Goal: Information Seeking & Learning: Understand process/instructions

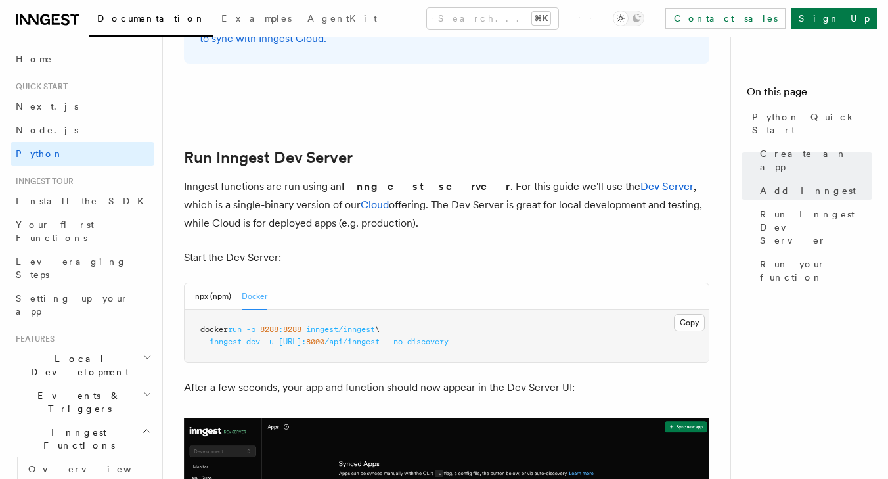
scroll to position [1521, 0]
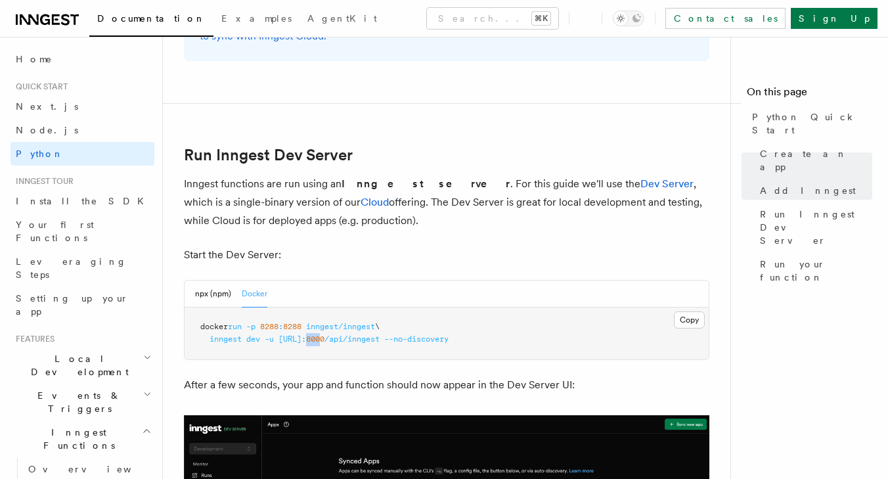
drag, startPoint x: 414, startPoint y: 341, endPoint x: 425, endPoint y: 341, distance: 11.8
click at [324, 341] on span "8000" at bounding box center [315, 338] width 18 height 9
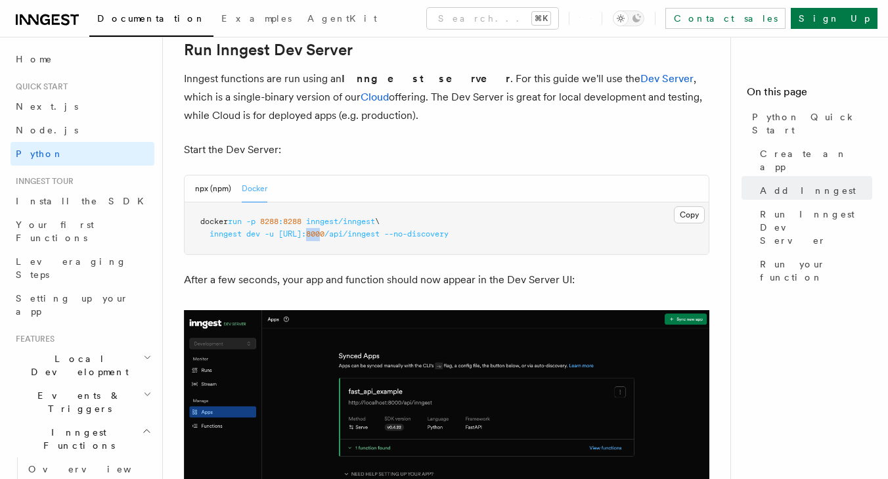
scroll to position [1626, 0]
click at [687, 209] on button "Copy Copied" at bounding box center [689, 214] width 31 height 17
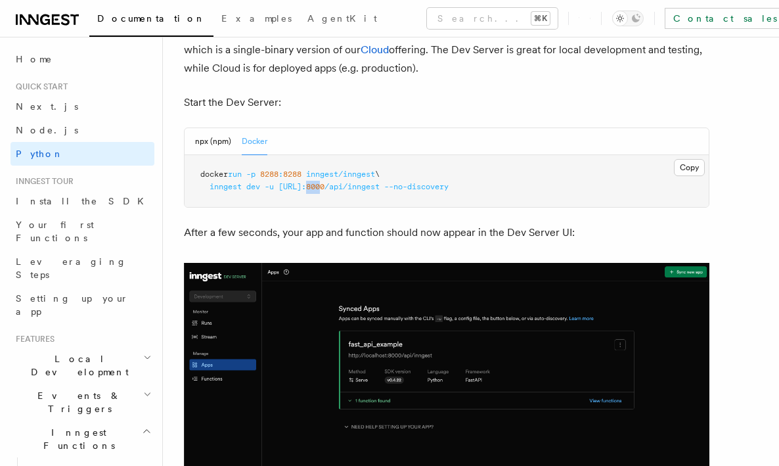
scroll to position [1662, 0]
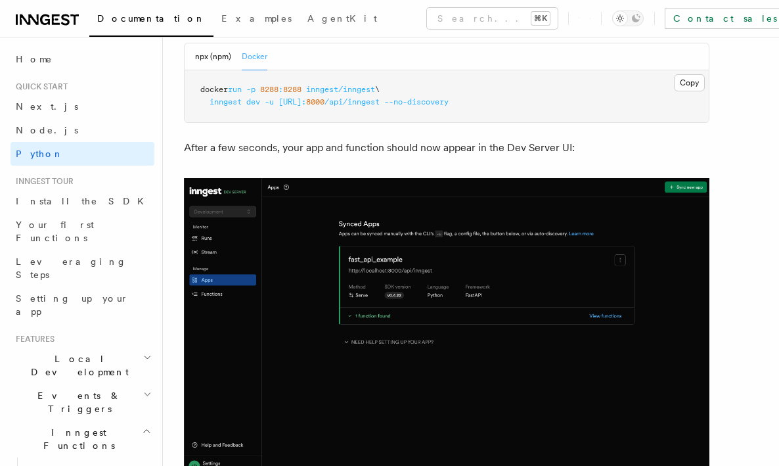
scroll to position [1739, 0]
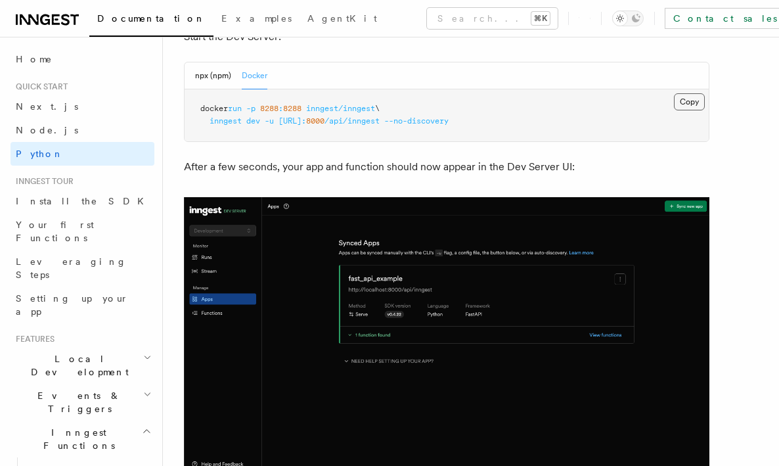
click at [693, 104] on button "Copy Copied" at bounding box center [689, 101] width 31 height 17
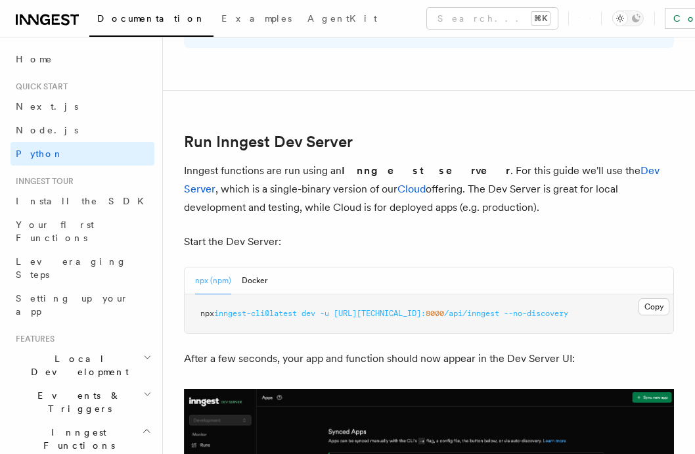
scroll to position [1542, 0]
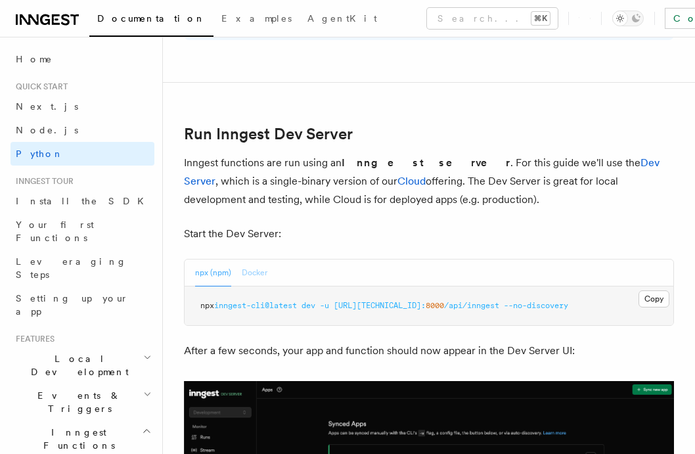
click at [249, 272] on button "Docker" at bounding box center [255, 272] width 26 height 27
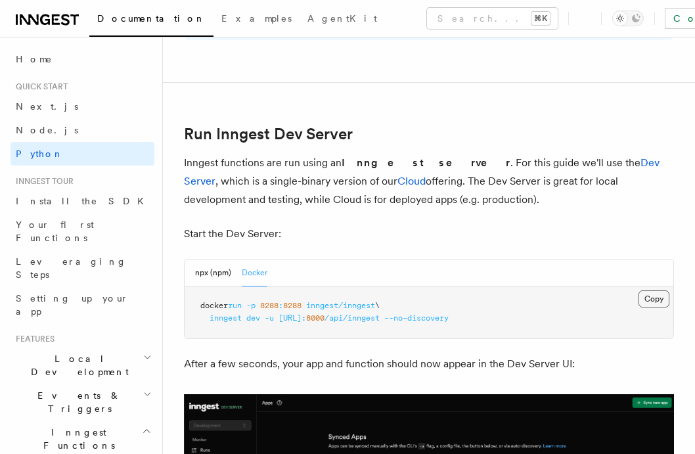
click at [648, 301] on button "Copy Copied" at bounding box center [653, 298] width 31 height 17
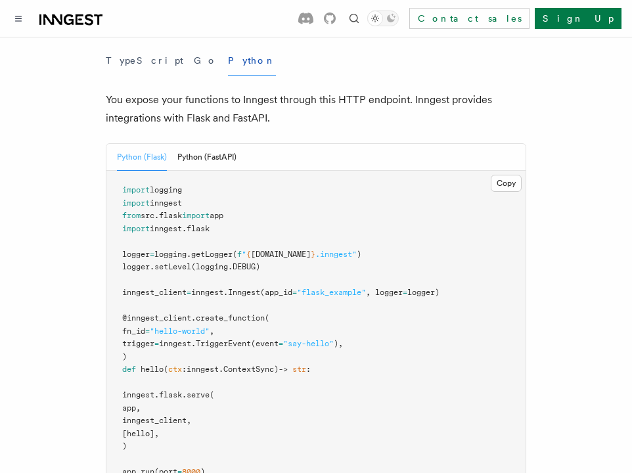
scroll to position [561, 0]
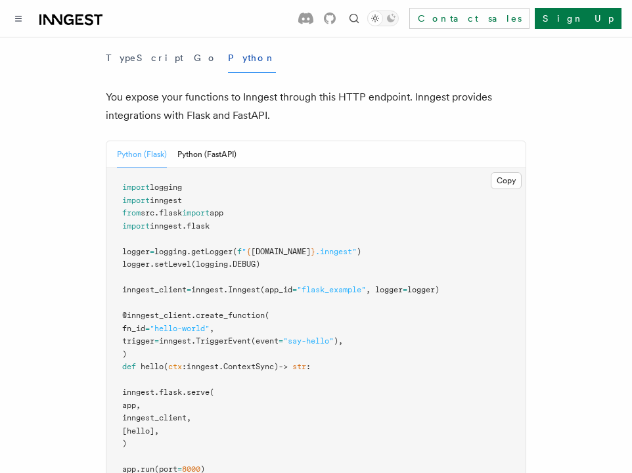
click at [202, 221] on span "flask" at bounding box center [197, 225] width 23 height 9
click at [227, 399] on pre "import logging import inngest from src . flask import app import inngest . [GEO…" at bounding box center [315, 328] width 419 height 321
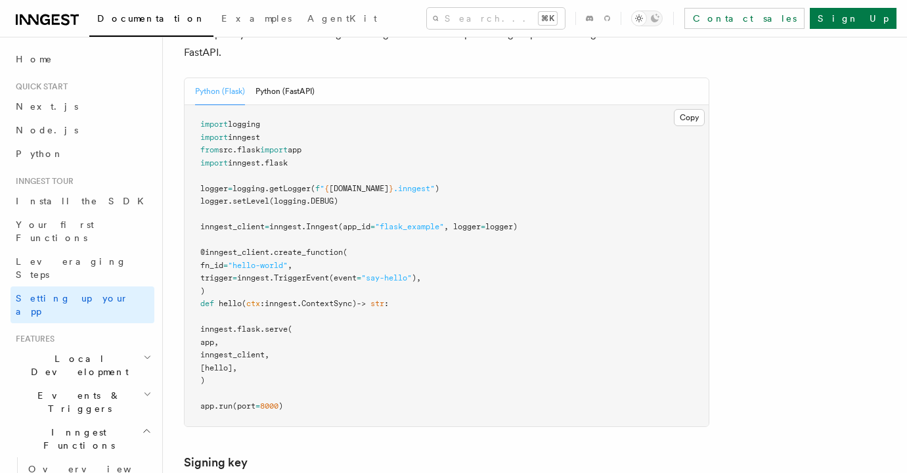
scroll to position [575, 0]
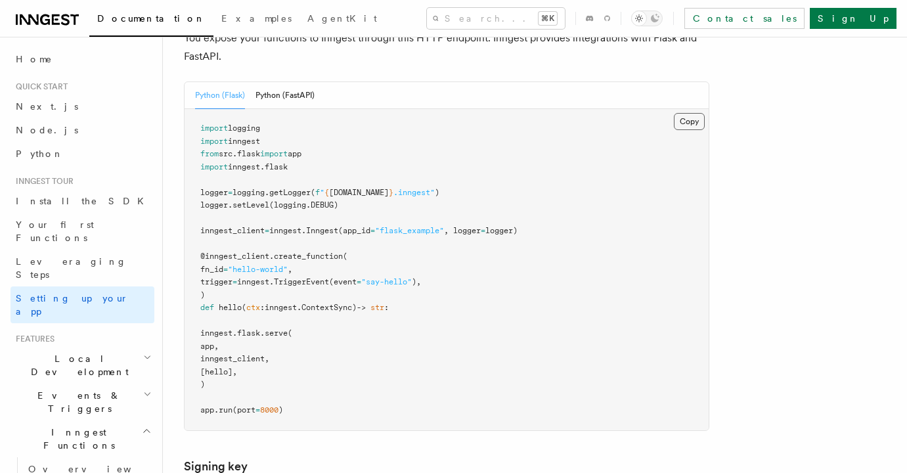
click at [631, 113] on button "Copy Copied" at bounding box center [689, 121] width 31 height 17
click at [329, 277] on span "TriggerEvent" at bounding box center [301, 281] width 55 height 9
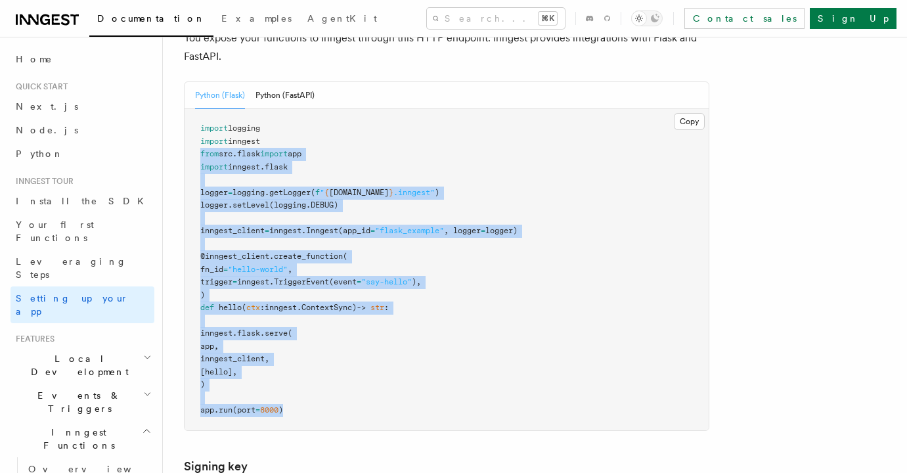
drag, startPoint x: 294, startPoint y: 343, endPoint x: 193, endPoint y: 87, distance: 275.3
click at [193, 109] on pre "import logging import inngest from src . flask import app import inngest . flas…" at bounding box center [447, 269] width 524 height 321
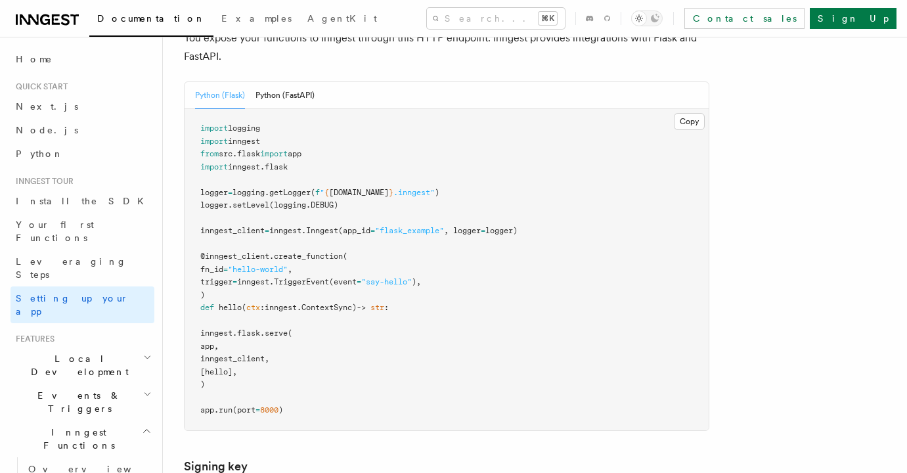
click at [362, 109] on pre "import logging import inngest from src . flask import app import inngest . flas…" at bounding box center [447, 269] width 524 height 321
drag, startPoint x: 200, startPoint y: 61, endPoint x: 291, endPoint y: 297, distance: 252.5
click at [292, 297] on pre "import logging import inngest from src . flask import app import inngest . flas…" at bounding box center [447, 269] width 524 height 321
click at [355, 302] on pre "import logging import inngest from src . flask import app import inngest . flas…" at bounding box center [447, 269] width 524 height 321
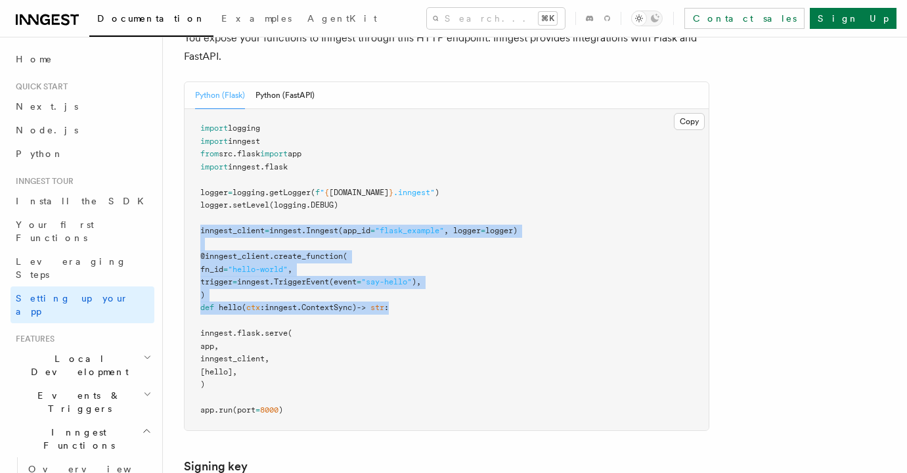
drag, startPoint x: 200, startPoint y: 165, endPoint x: 432, endPoint y: 242, distance: 244.8
click at [432, 242] on pre "import logging import inngest from src . flask import app import inngest . flas…" at bounding box center [447, 269] width 524 height 321
copy code "inngest_client = inngest . Inngest (app_id = "flask_example" , logger = logger)…"
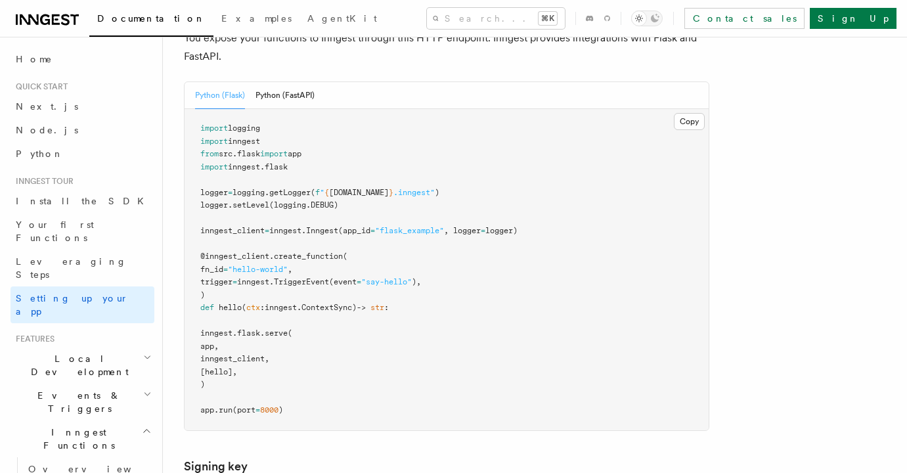
click at [350, 146] on pre "import logging import inngest from src . flask import app import inngest . flas…" at bounding box center [447, 269] width 524 height 321
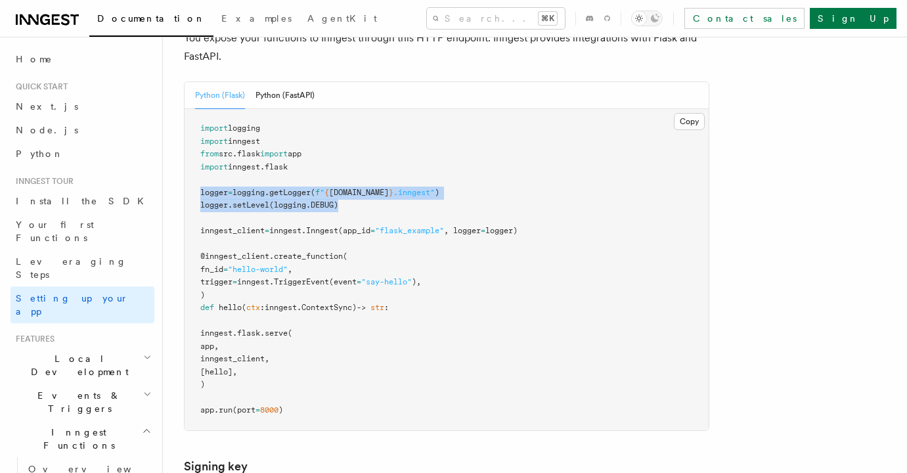
drag, startPoint x: 353, startPoint y: 139, endPoint x: 201, endPoint y: 125, distance: 153.0
click at [201, 125] on pre "import logging import inngest from src . flask import app import inngest . flas…" at bounding box center [447, 269] width 524 height 321
copy code "logger = logging . getLogger ( f " { app.logger.name } .inngest" ) logger . set…"
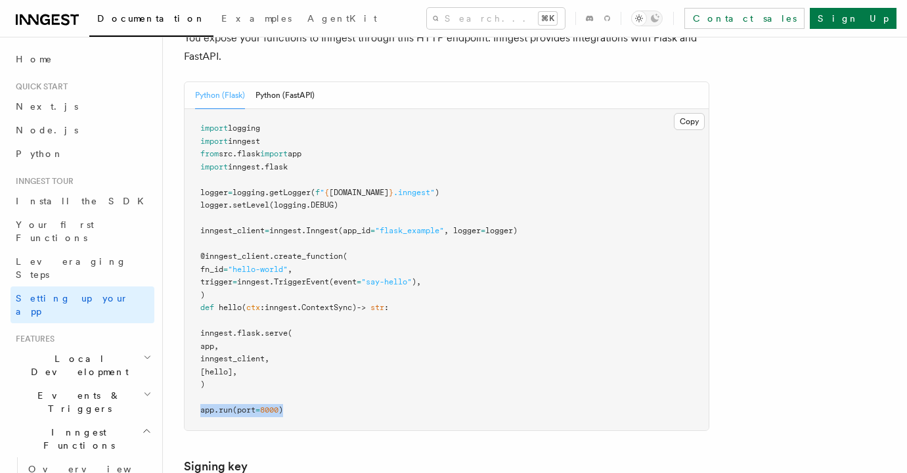
drag, startPoint x: 201, startPoint y: 347, endPoint x: 313, endPoint y: 350, distance: 111.7
click at [313, 350] on pre "import logging import inngest from src . flask import app import inngest . flas…" at bounding box center [447, 269] width 524 height 321
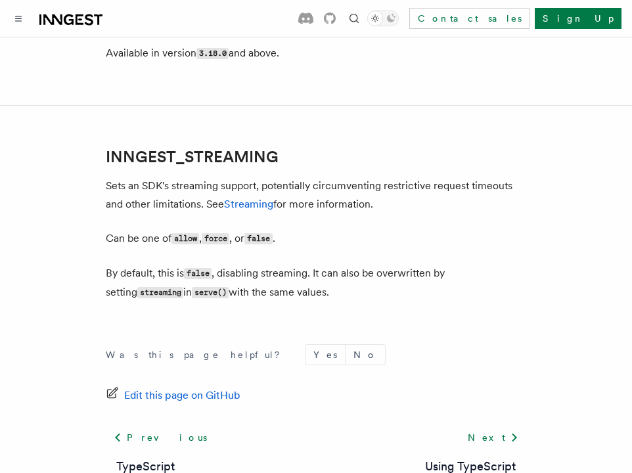
scroll to position [2686, 0]
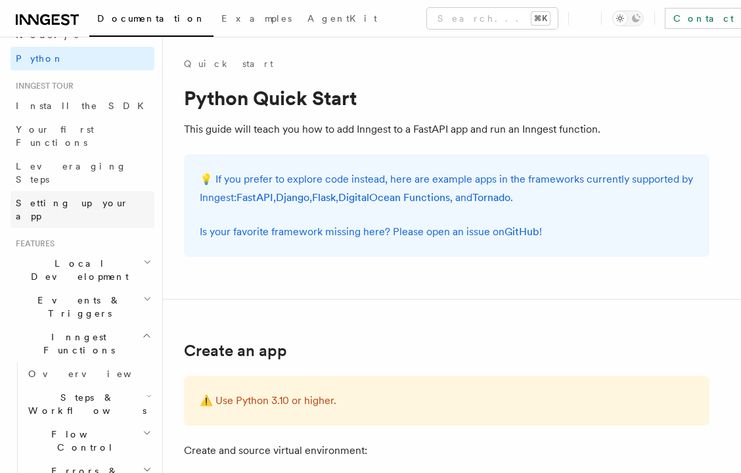
scroll to position [107, 0]
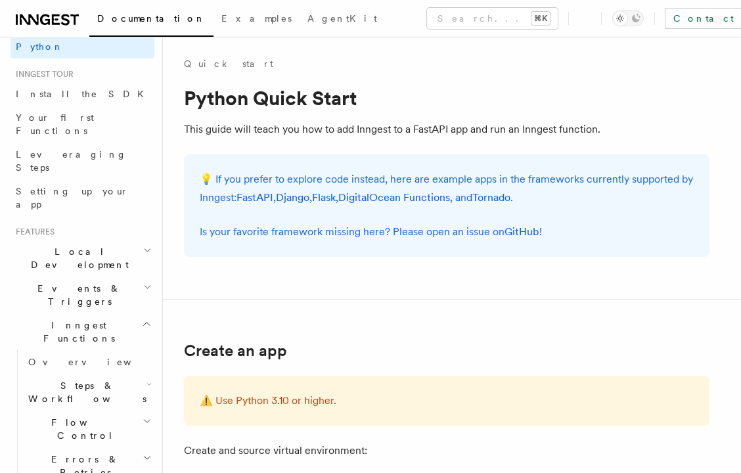
click at [52, 318] on span "Inngest Functions" at bounding box center [76, 331] width 131 height 26
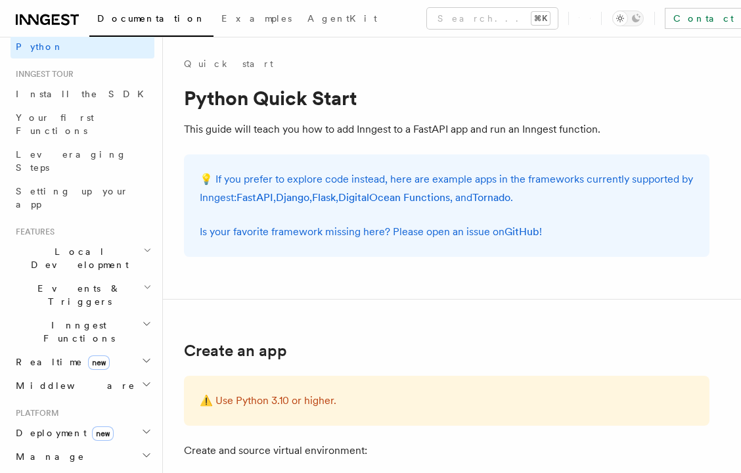
click at [32, 282] on span "Events & Triggers" at bounding box center [77, 295] width 133 height 26
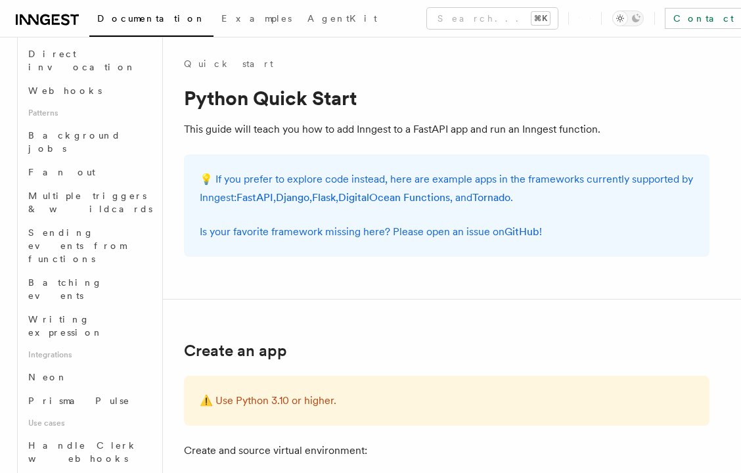
scroll to position [575, 0]
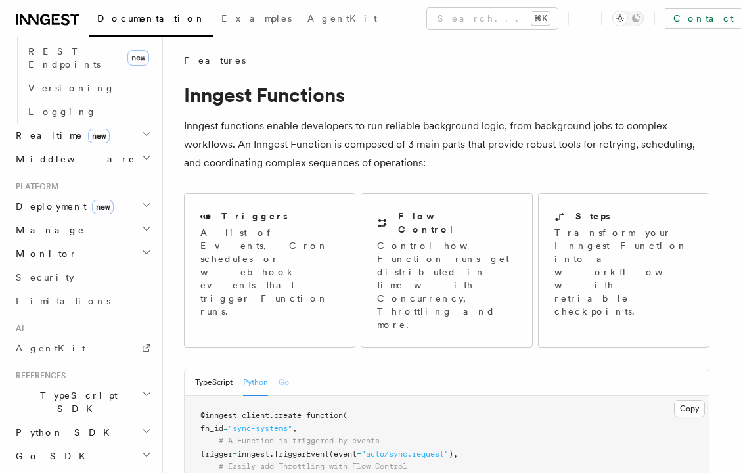
scroll to position [5, 0]
click at [276, 257] on p "A list of Events, Cron schedules or webhook events that trigger Function runs." at bounding box center [269, 271] width 139 height 92
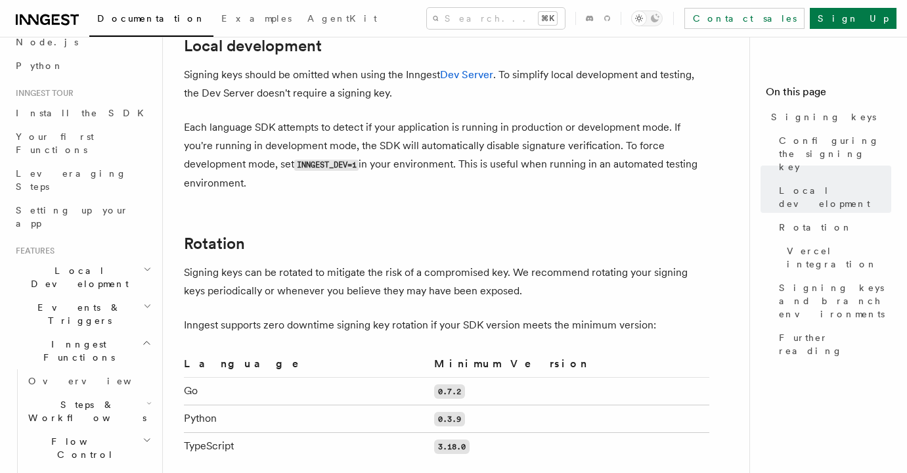
scroll to position [92, 0]
click at [43, 372] on span "Overview" at bounding box center [95, 377] width 135 height 11
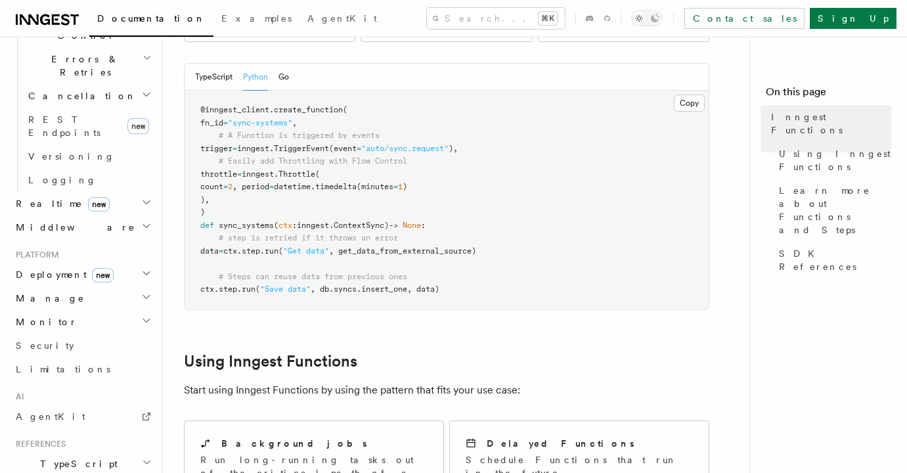
scroll to position [512, 0]
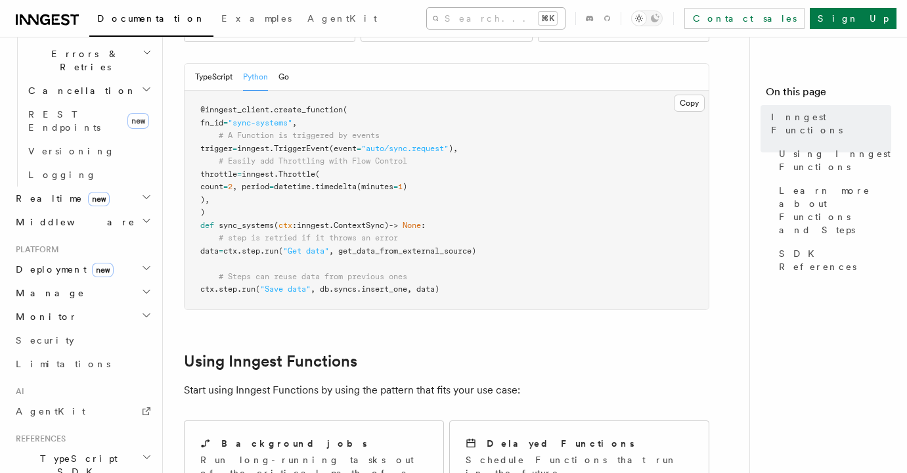
click at [430, 26] on button "Search... ⌘K" at bounding box center [496, 18] width 138 height 21
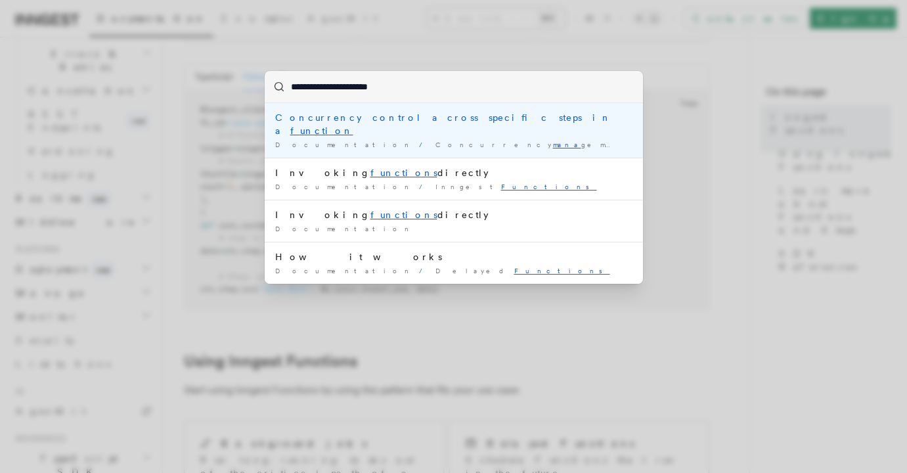
type input "**********"
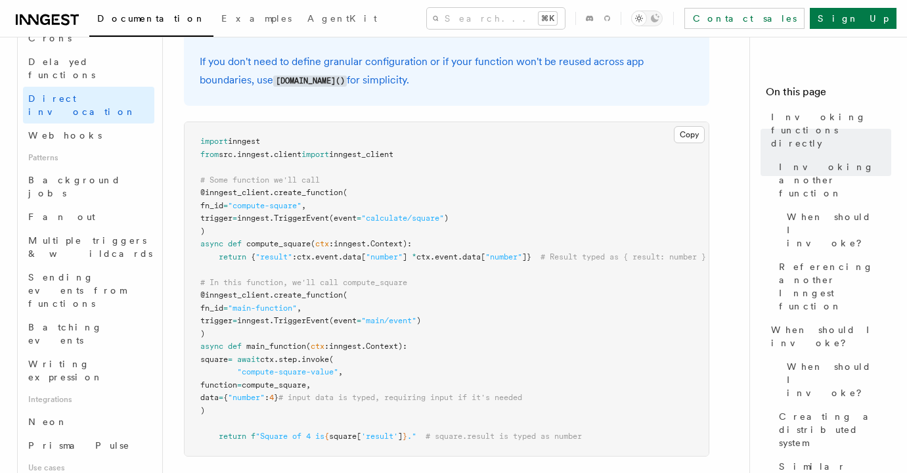
scroll to position [439, 0]
drag, startPoint x: 393, startPoint y: 318, endPoint x: 416, endPoint y: 318, distance: 22.3
click at [416, 318] on span ""main/event"" at bounding box center [388, 318] width 55 height 9
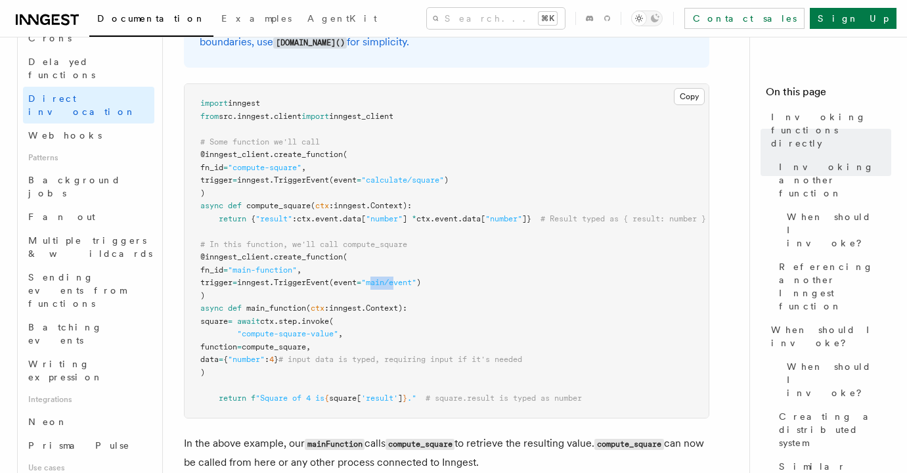
scroll to position [473, 0]
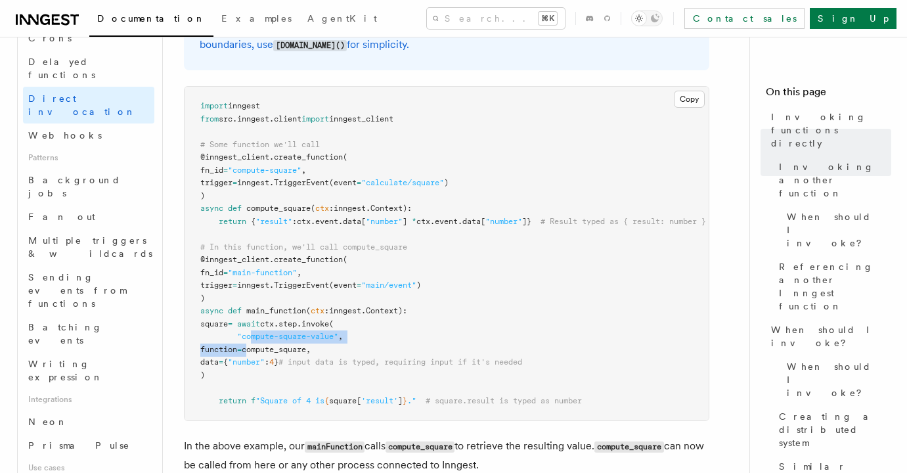
drag, startPoint x: 251, startPoint y: 338, endPoint x: 286, endPoint y: 343, distance: 34.7
click at [286, 343] on pre "import inngest from src . inngest . client import inngest_client # Some functio…" at bounding box center [447, 254] width 524 height 334
click at [368, 335] on pre "import inngest from src . inngest . client import inngest_client # Some functio…" at bounding box center [447, 254] width 524 height 334
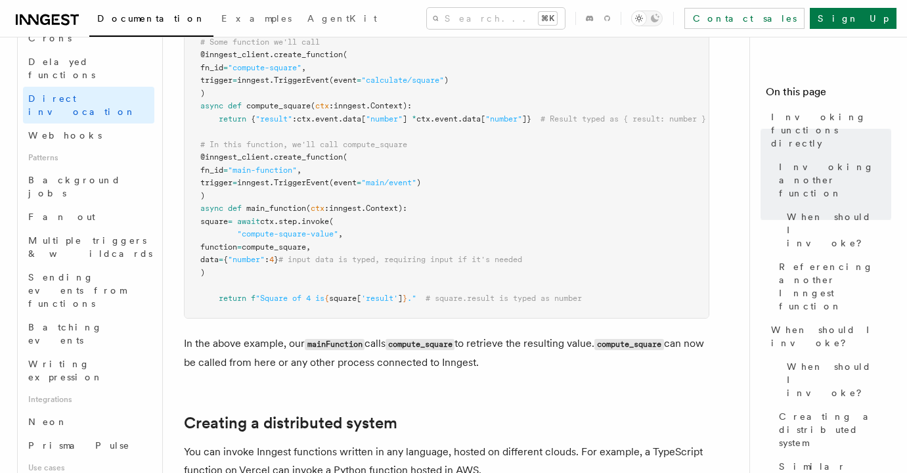
scroll to position [514, 0]
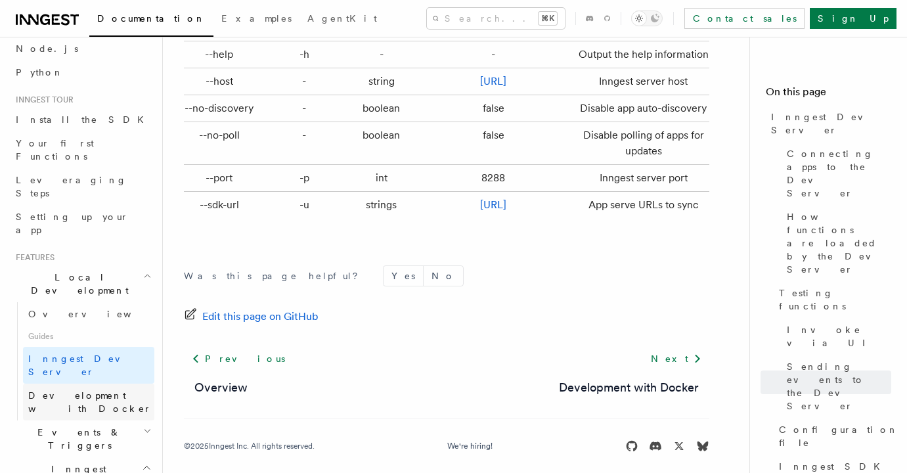
scroll to position [82, 0]
click at [435, 329] on footer "Was this page helpful? Yes No Edit this page on GitHub Previous Overview Next D…" at bounding box center [446, 358] width 525 height 187
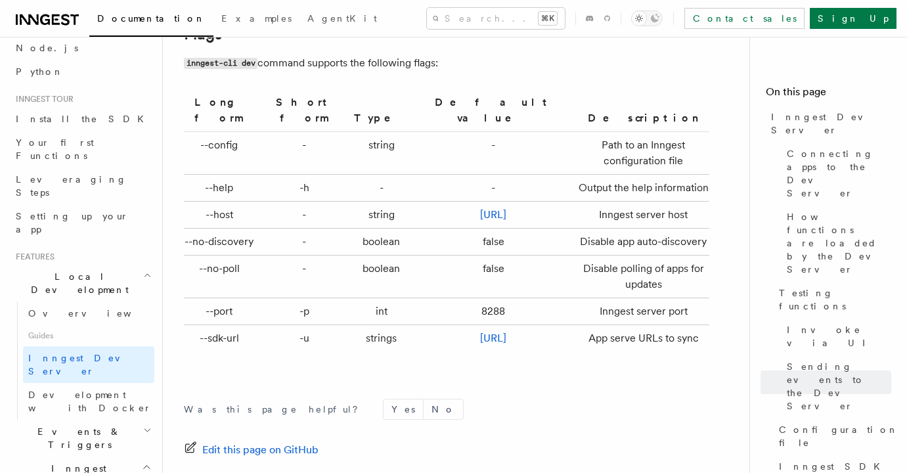
scroll to position [4376, 0]
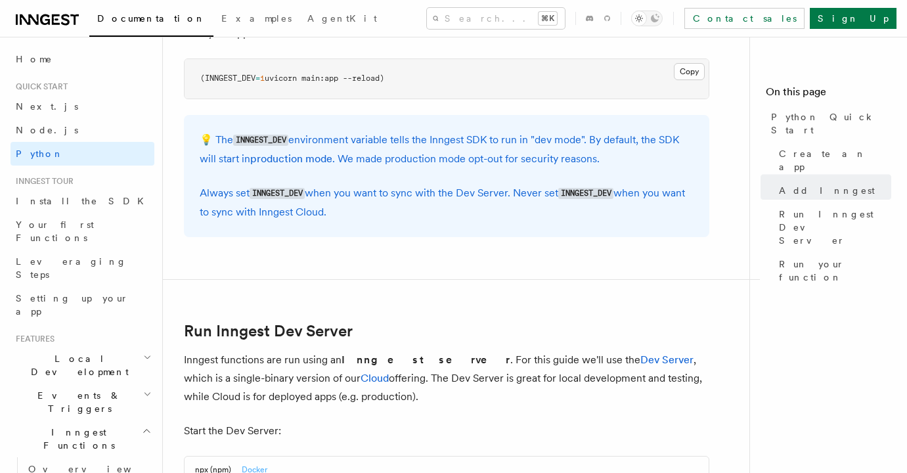
scroll to position [1251, 0]
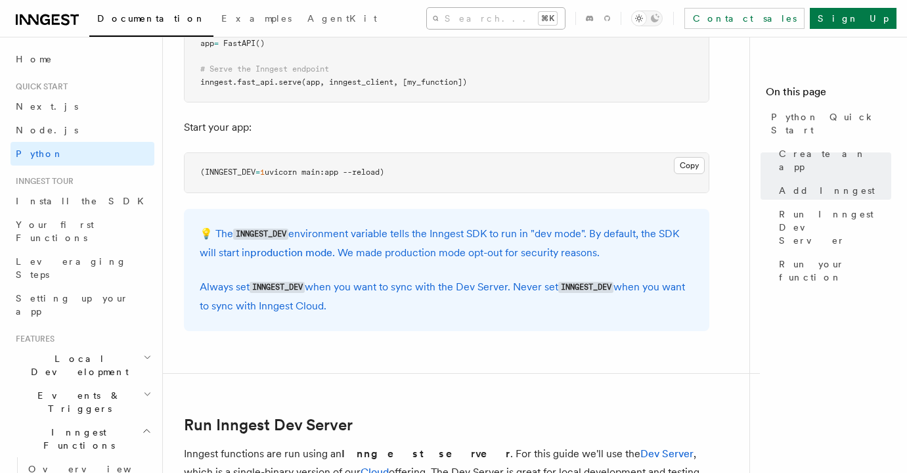
click at [428, 22] on button "Search... ⌘K" at bounding box center [496, 18] width 138 height 21
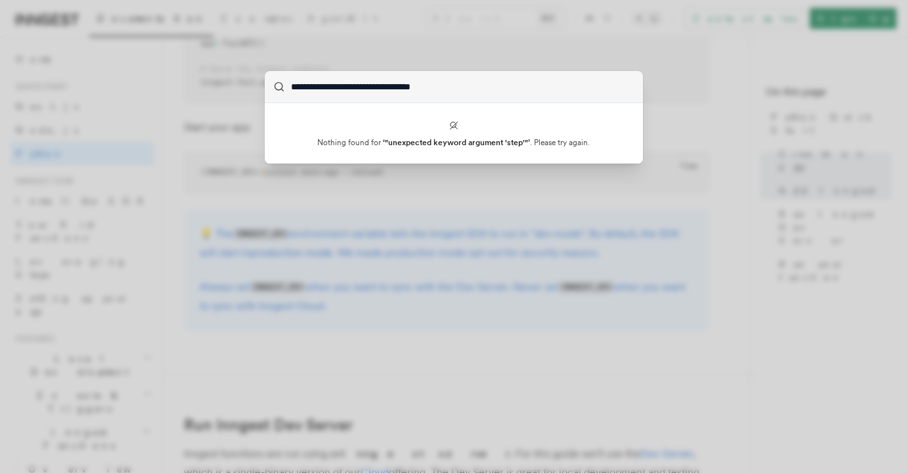
drag, startPoint x: 344, startPoint y: 88, endPoint x: 294, endPoint y: 89, distance: 49.9
click at [294, 89] on input "**********" at bounding box center [454, 87] width 378 height 32
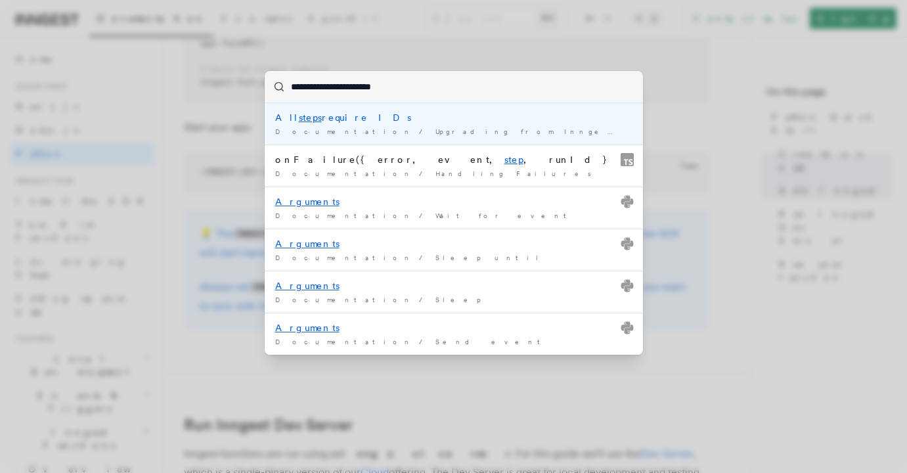
click at [439, 88] on input "**********" at bounding box center [454, 87] width 378 height 32
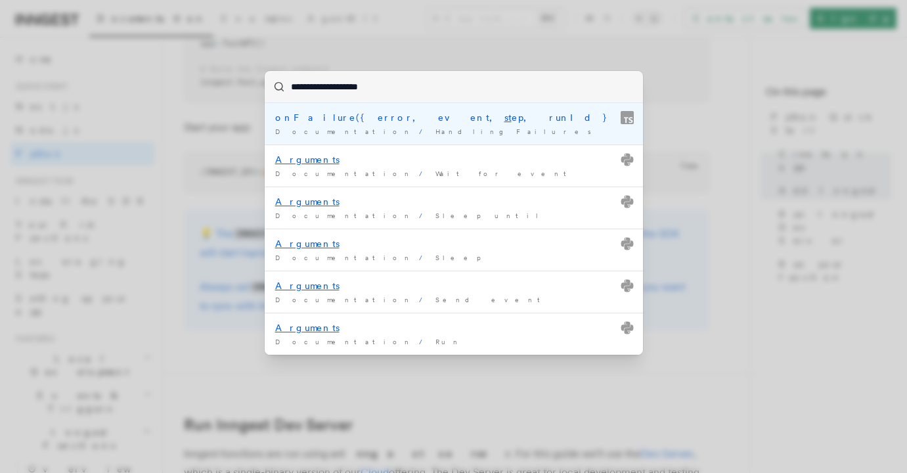
type input "**********"
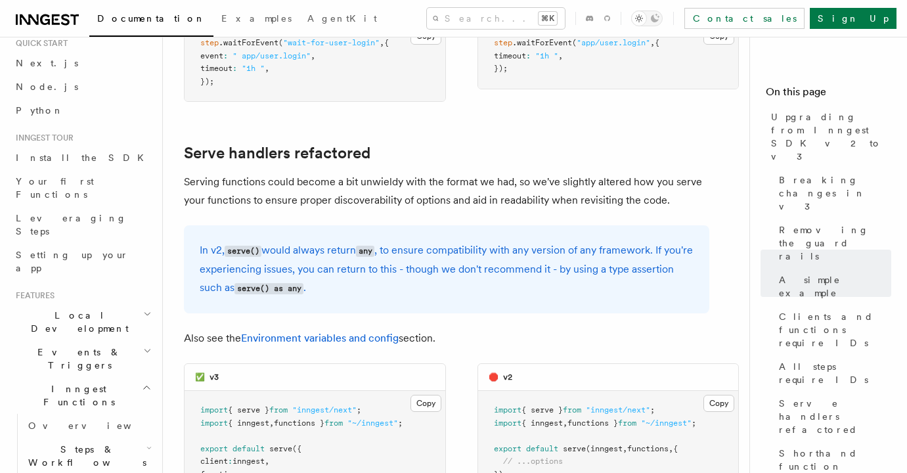
scroll to position [45, 0]
click at [30, 112] on span "Python" at bounding box center [40, 109] width 48 height 11
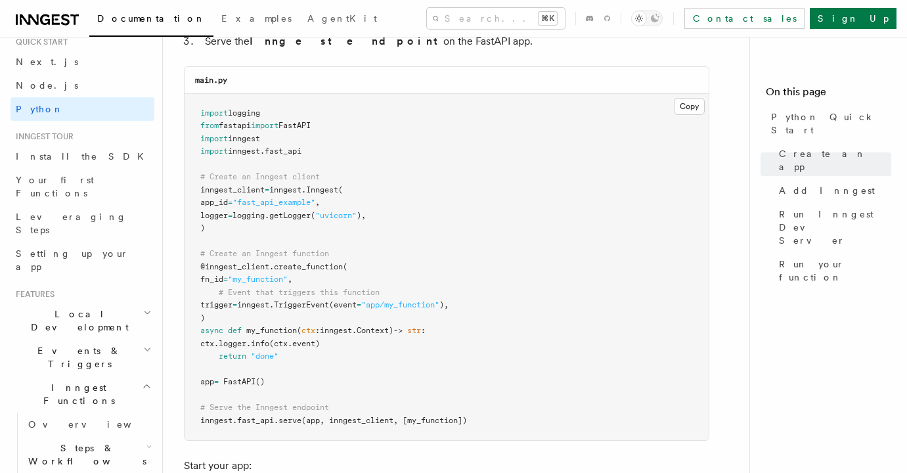
scroll to position [917, 0]
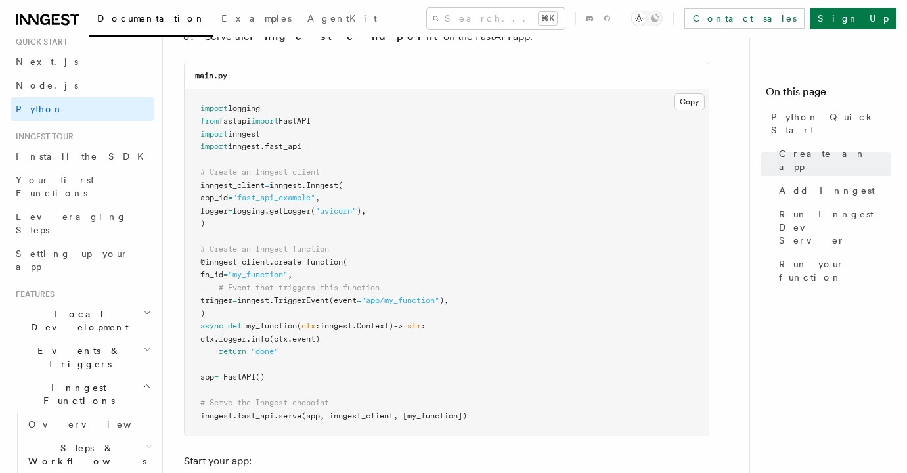
drag, startPoint x: 288, startPoint y: 347, endPoint x: 226, endPoint y: 336, distance: 62.7
click at [226, 336] on pre "import logging from fastapi import FastAPI import inngest import inngest . fast…" at bounding box center [447, 262] width 524 height 347
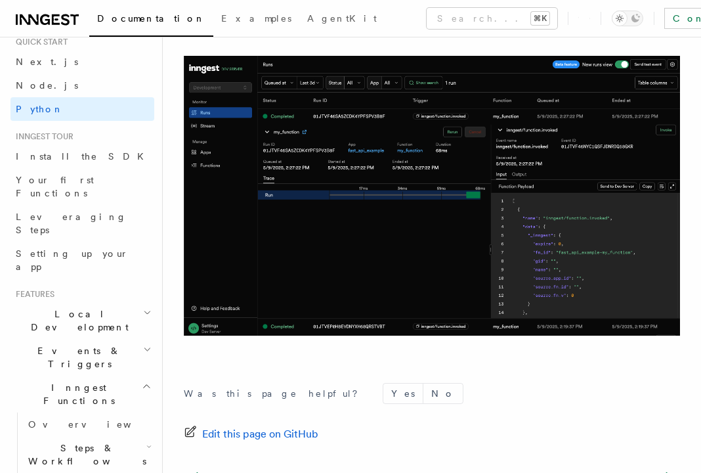
scroll to position [2676, 0]
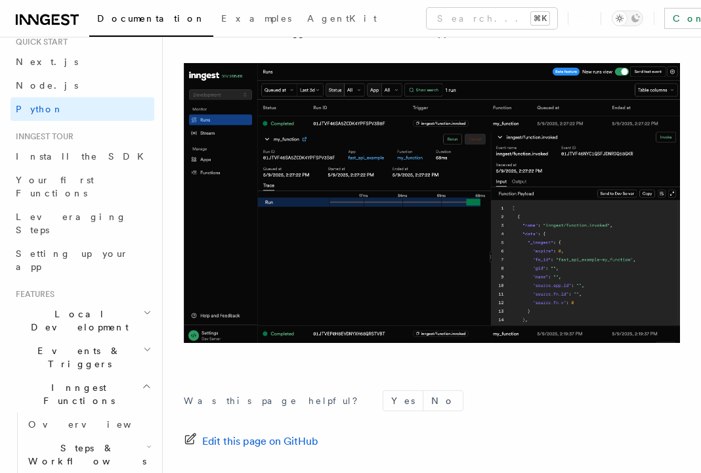
click at [145, 307] on icon "button" at bounding box center [147, 312] width 9 height 11
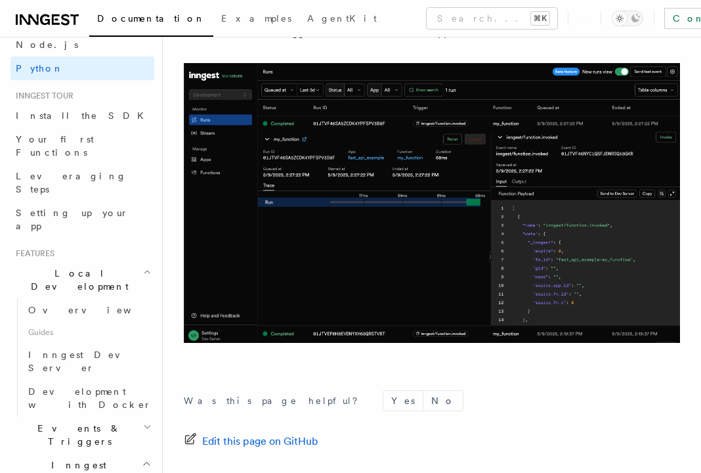
scroll to position [87, 0]
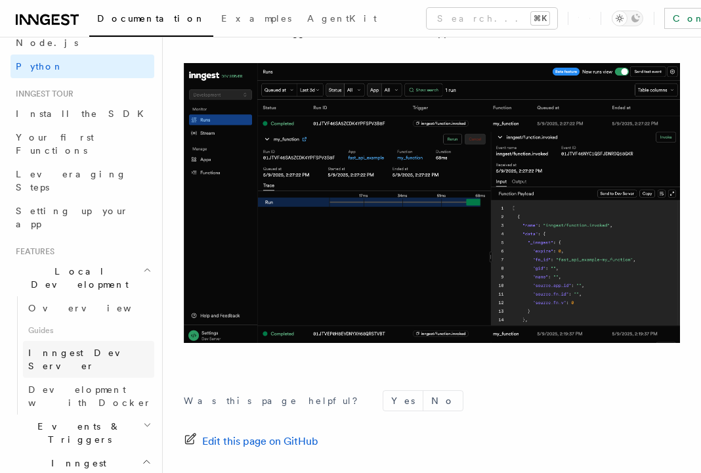
click at [77, 347] on span "Inngest Dev Server" at bounding box center [84, 359] width 112 height 24
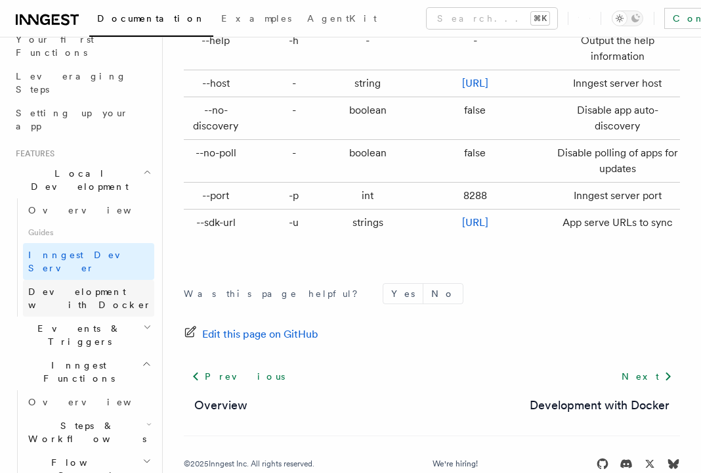
scroll to position [186, 0]
click at [66, 418] on span "Steps & Workflows" at bounding box center [84, 431] width 123 height 26
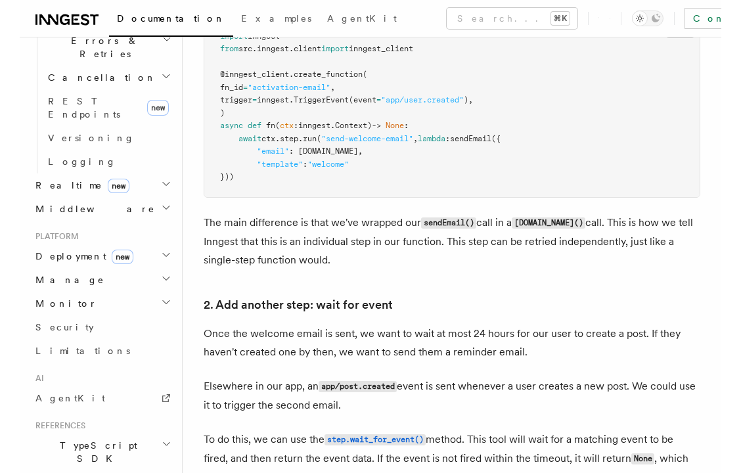
scroll to position [982, 0]
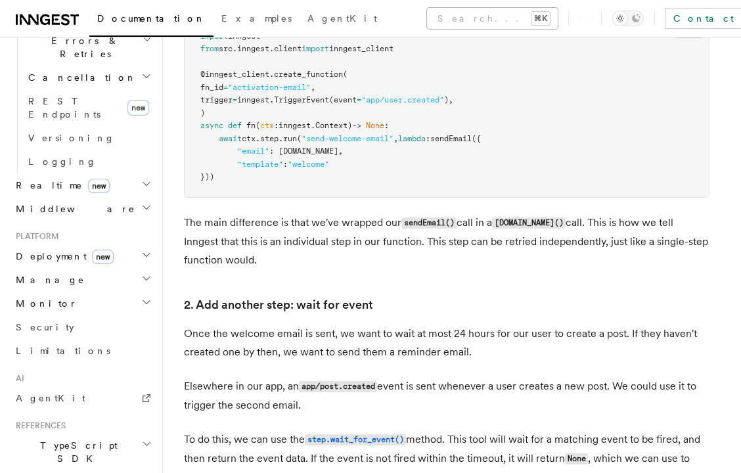
click at [427, 18] on button "Search... ⌘K" at bounding box center [492, 18] width 131 height 21
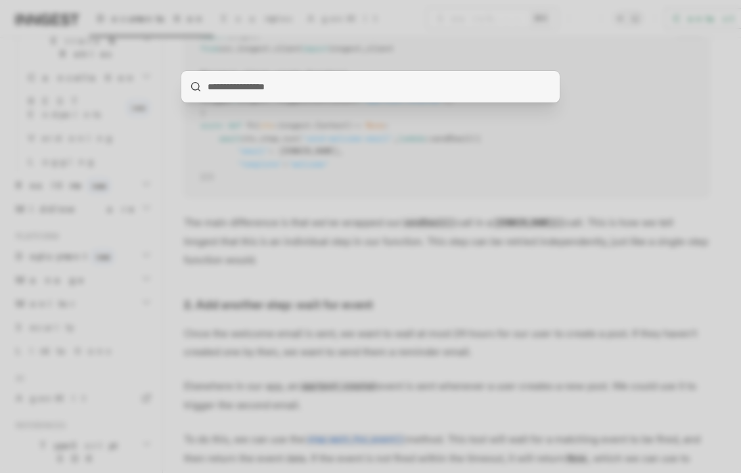
type input "********"
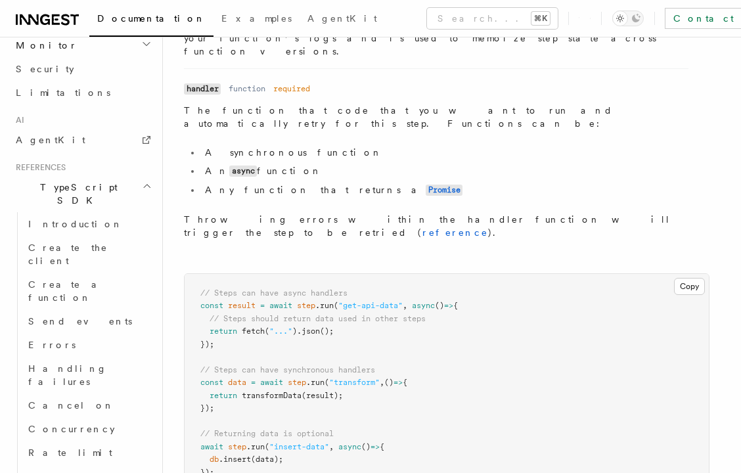
scroll to position [732, 0]
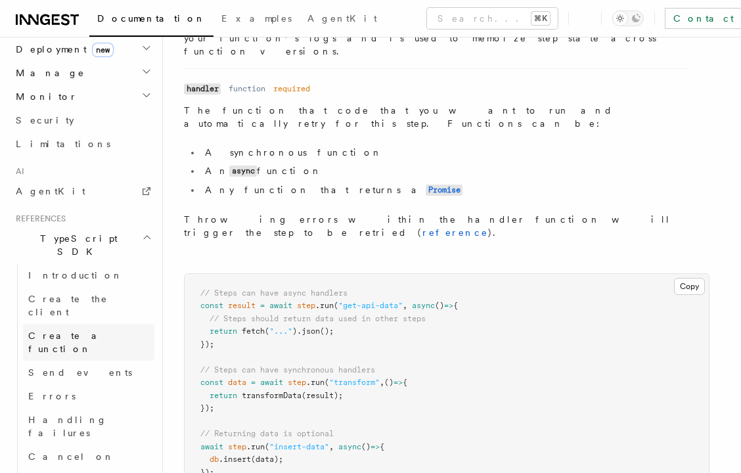
click at [50, 330] on span "Create a function" at bounding box center [67, 342] width 78 height 24
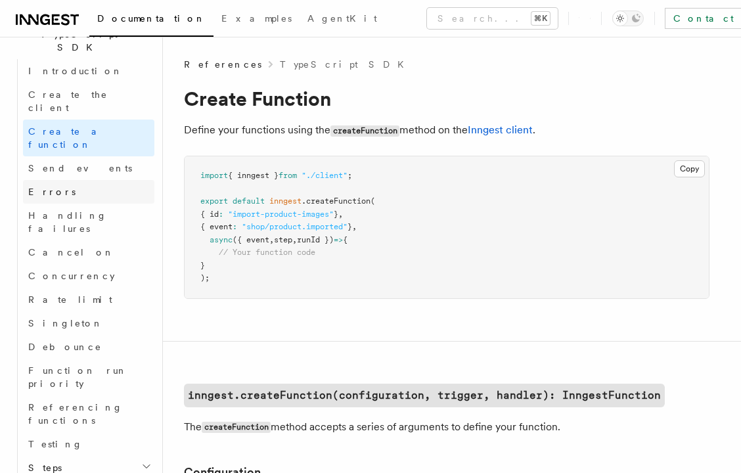
scroll to position [1005, 0]
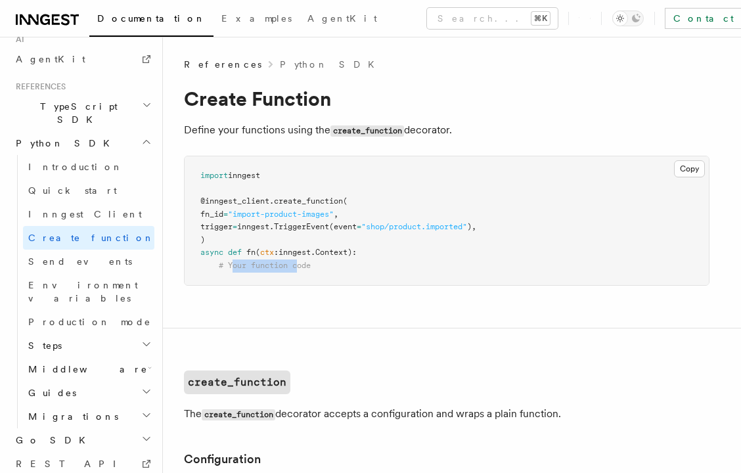
drag, startPoint x: 234, startPoint y: 265, endPoint x: 298, endPoint y: 263, distance: 64.4
click at [299, 263] on span "# Your function code" at bounding box center [265, 265] width 92 height 9
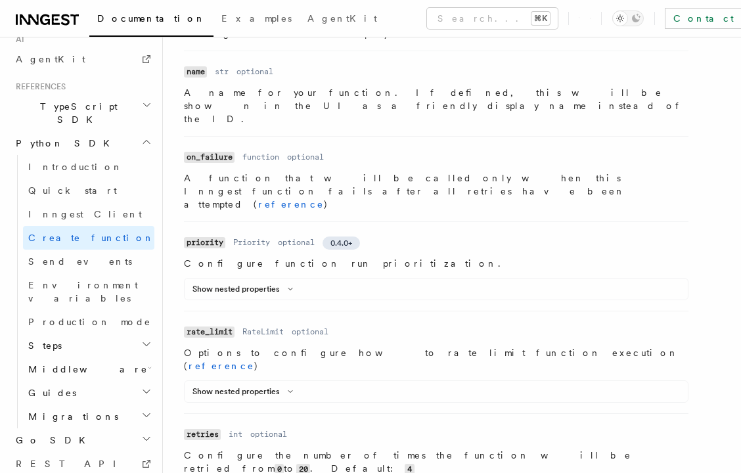
scroll to position [796, 0]
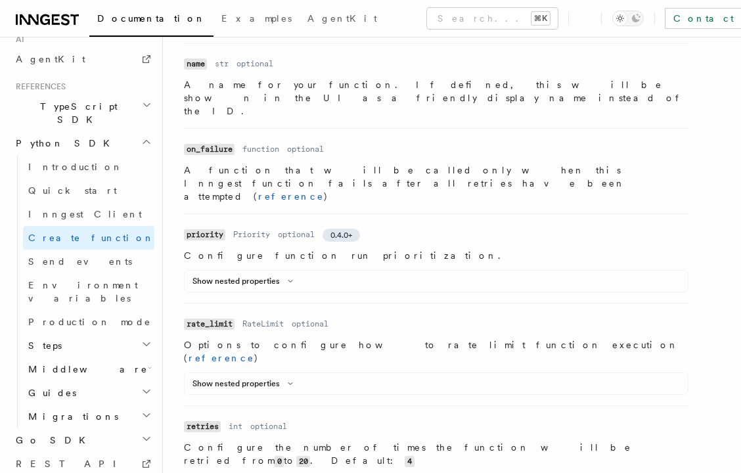
click at [207, 421] on code "retries" at bounding box center [202, 426] width 37 height 11
copy code "retries"
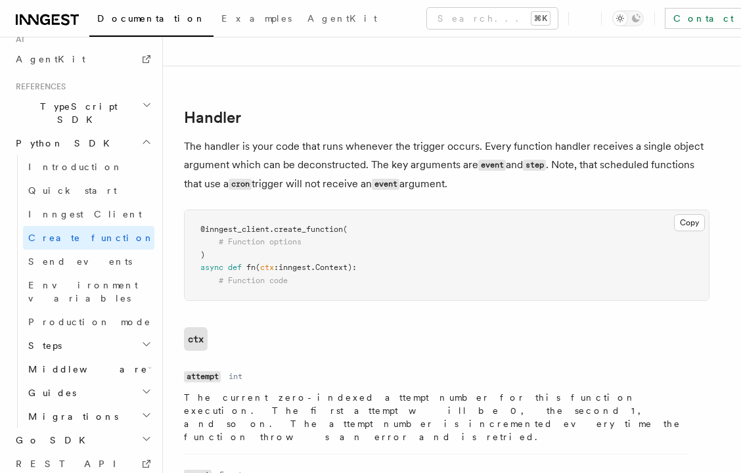
scroll to position [2265, 0]
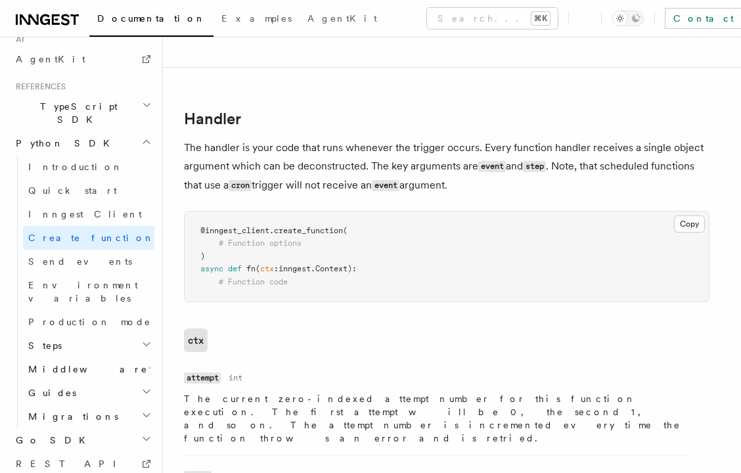
drag, startPoint x: 191, startPoint y: 293, endPoint x: 243, endPoint y: 295, distance: 51.9
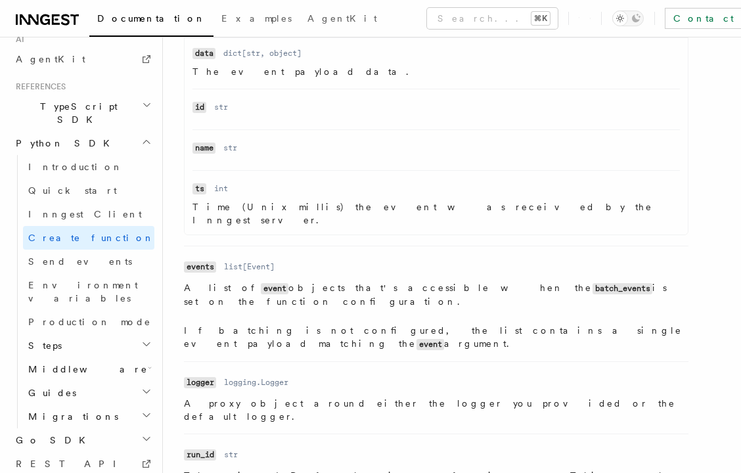
scroll to position [2806, 0]
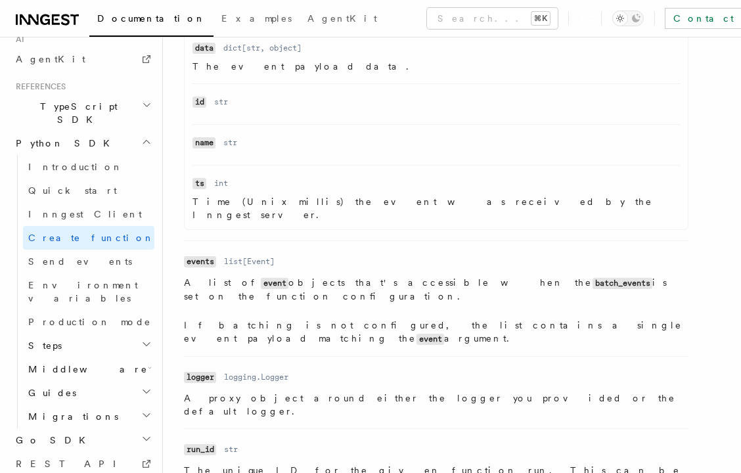
drag, startPoint x: 190, startPoint y: 286, endPoint x: 340, endPoint y: 292, distance: 149.8
drag, startPoint x: 509, startPoint y: 288, endPoint x: 458, endPoint y: 288, distance: 50.6
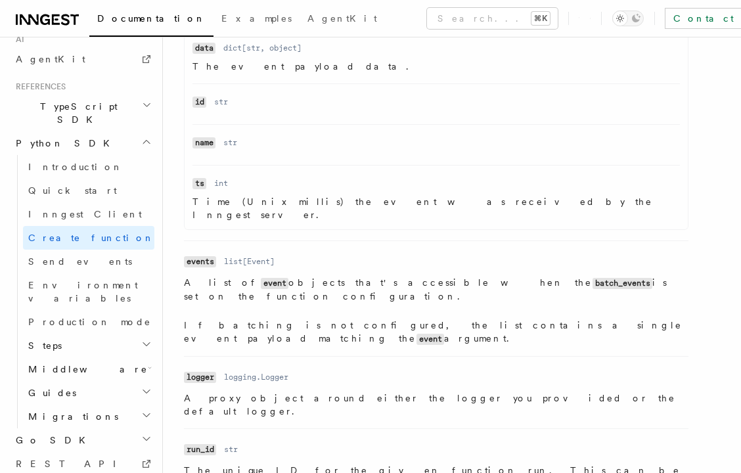
drag, startPoint x: 197, startPoint y: 323, endPoint x: 250, endPoint y: 322, distance: 53.2
drag, startPoint x: 325, startPoint y: 322, endPoint x: 378, endPoint y: 324, distance: 53.2
drag, startPoint x: 416, startPoint y: 322, endPoint x: 451, endPoint y: 322, distance: 35.5
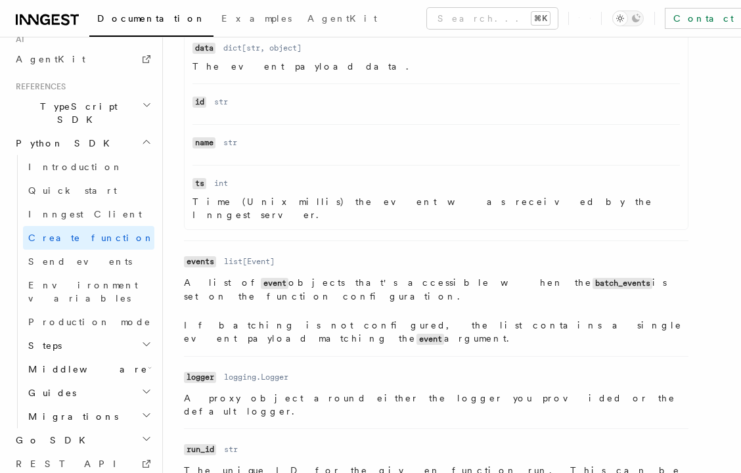
drag, startPoint x: 223, startPoint y: 342, endPoint x: 261, endPoint y: 343, distance: 37.4
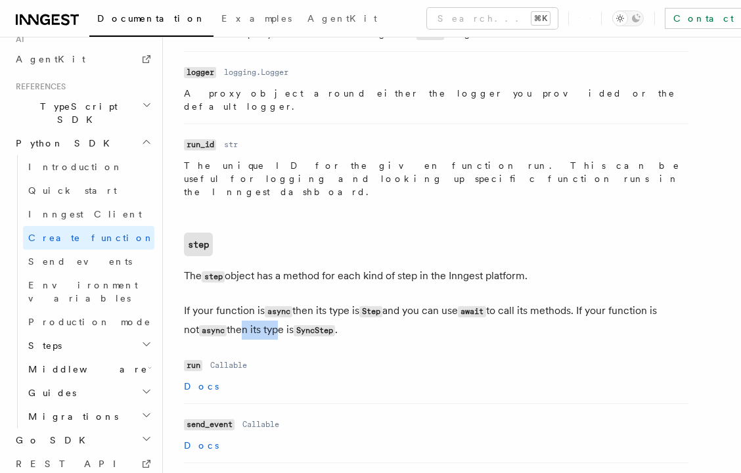
scroll to position [3106, 0]
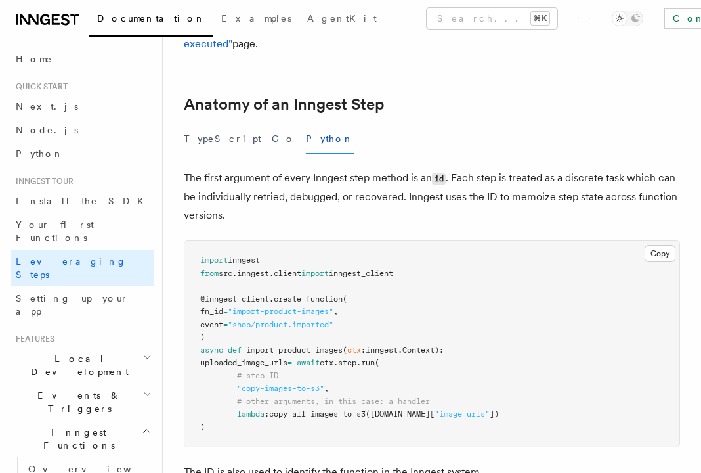
scroll to position [544, 0]
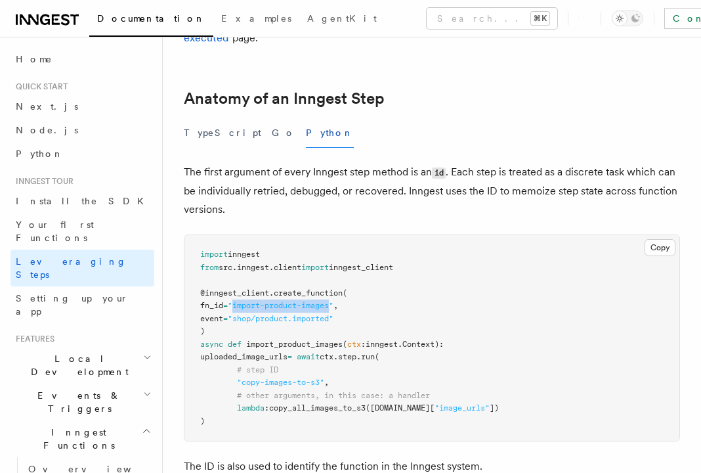
drag, startPoint x: 253, startPoint y: 251, endPoint x: 352, endPoint y: 250, distance: 98.5
click at [334, 301] on span ""import-product-images"" at bounding box center [281, 305] width 106 height 9
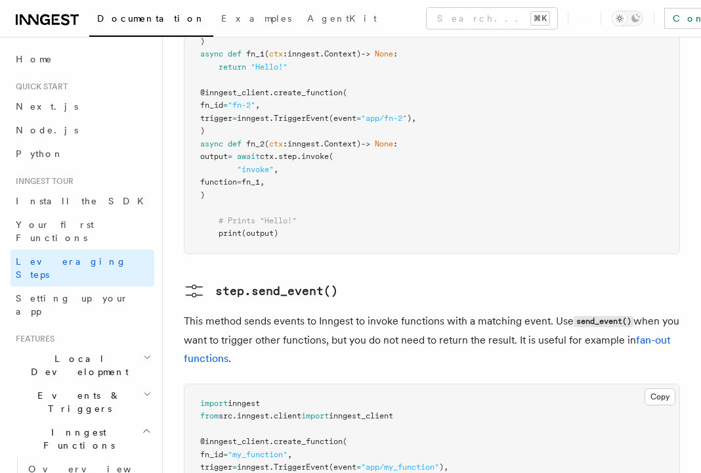
scroll to position [2492, 0]
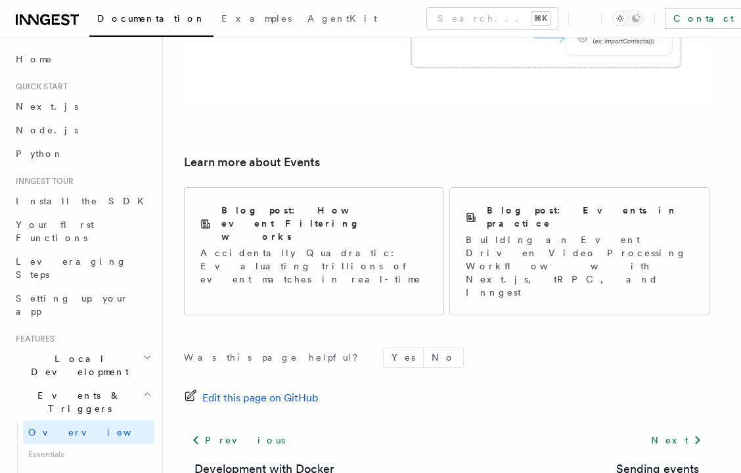
scroll to position [955, 0]
click at [684, 427] on link "Next" at bounding box center [676, 439] width 66 height 24
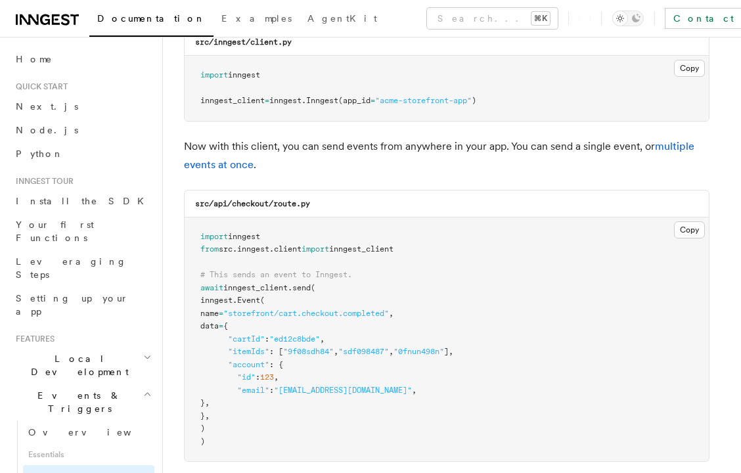
scroll to position [242, 0]
drag, startPoint x: 286, startPoint y: 203, endPoint x: 322, endPoint y: 202, distance: 35.5
click at [322, 202] on div "src/api/checkout/route.py" at bounding box center [447, 205] width 524 height 27
drag, startPoint x: 240, startPoint y: 292, endPoint x: 285, endPoint y: 291, distance: 44.7
click at [285, 291] on span "inngest_client" at bounding box center [255, 288] width 64 height 9
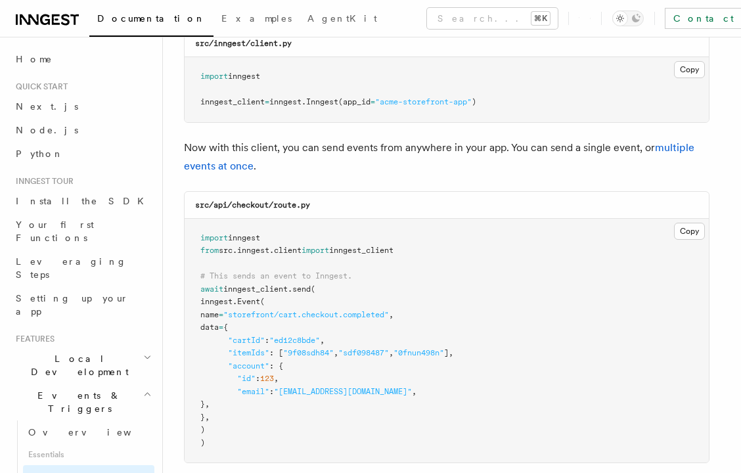
click at [311, 292] on span "send" at bounding box center [301, 288] width 18 height 9
drag, startPoint x: 219, startPoint y: 278, endPoint x: 330, endPoint y: 278, distance: 111.0
click at [330, 278] on span "# This sends an event to Inngest." at bounding box center [276, 275] width 152 height 9
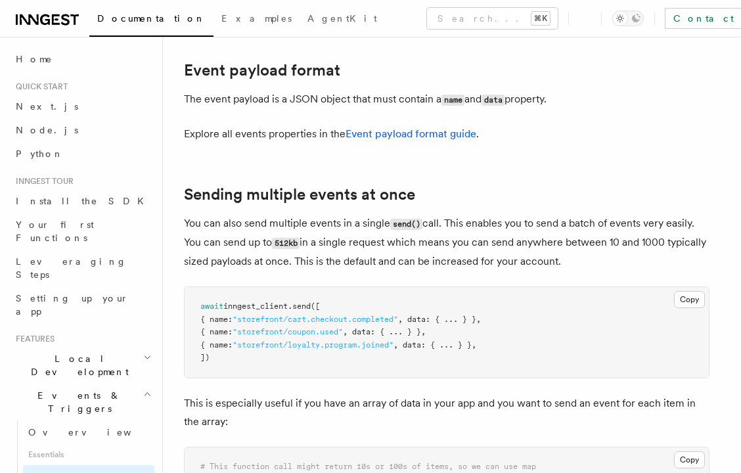
scroll to position [1405, 0]
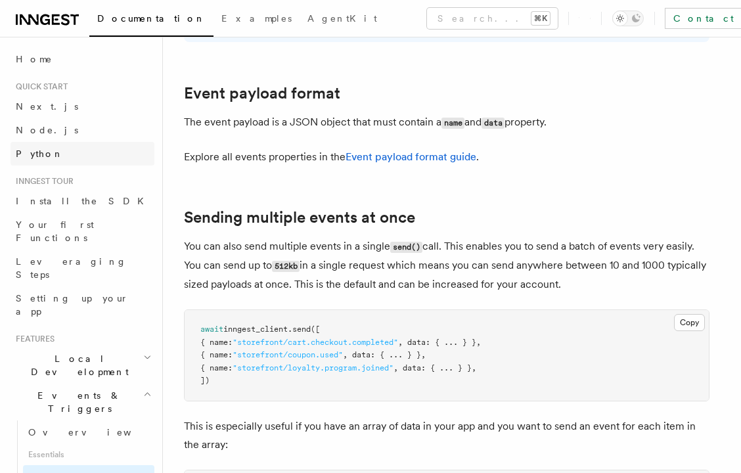
click at [31, 158] on span "Python" at bounding box center [40, 153] width 48 height 11
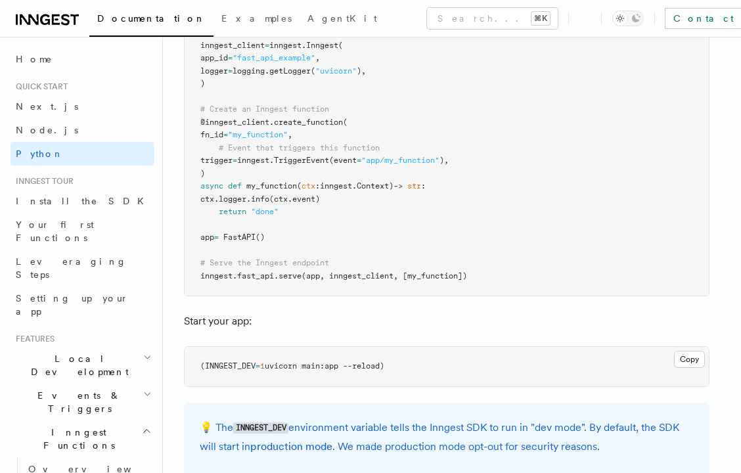
scroll to position [1057, 0]
drag, startPoint x: 339, startPoint y: 162, endPoint x: 301, endPoint y: 166, distance: 38.3
click at [301, 166] on pre "import logging from fastapi import FastAPI import inngest import inngest . fast…" at bounding box center [447, 123] width 524 height 347
click at [421, 186] on span "str" at bounding box center [414, 186] width 14 height 9
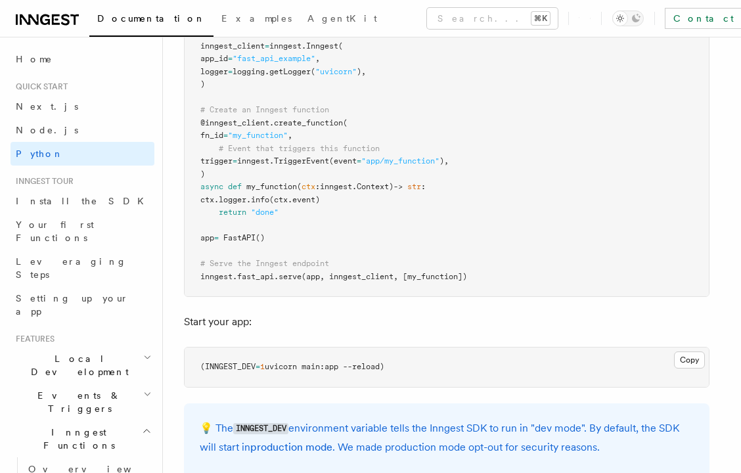
click at [345, 203] on pre "import logging from fastapi import FastAPI import inngest import inngest . fast…" at bounding box center [447, 123] width 524 height 347
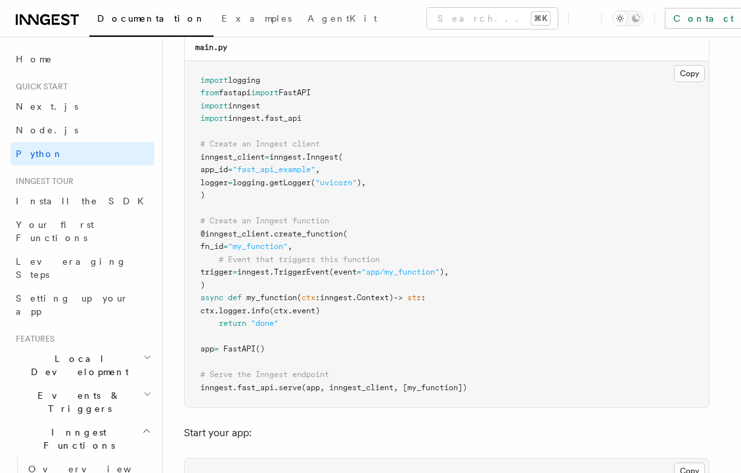
scroll to position [935, 0]
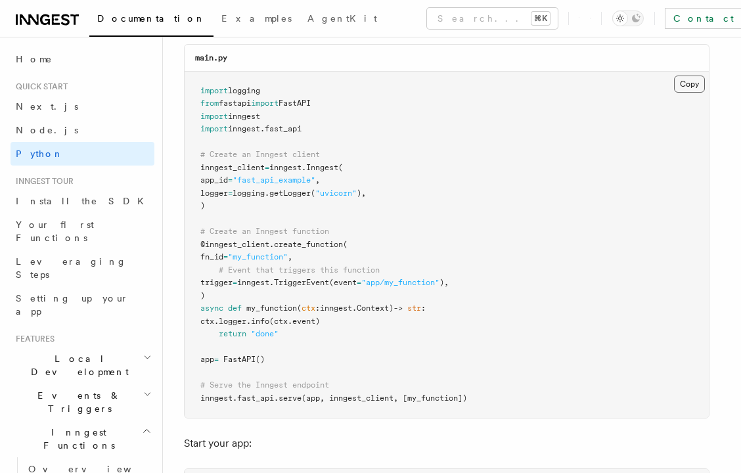
click at [684, 85] on button "Copy Copied" at bounding box center [689, 84] width 31 height 17
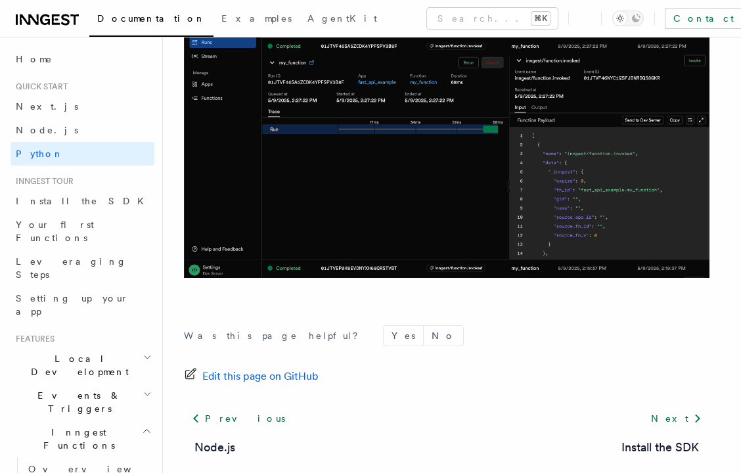
scroll to position [2707, 0]
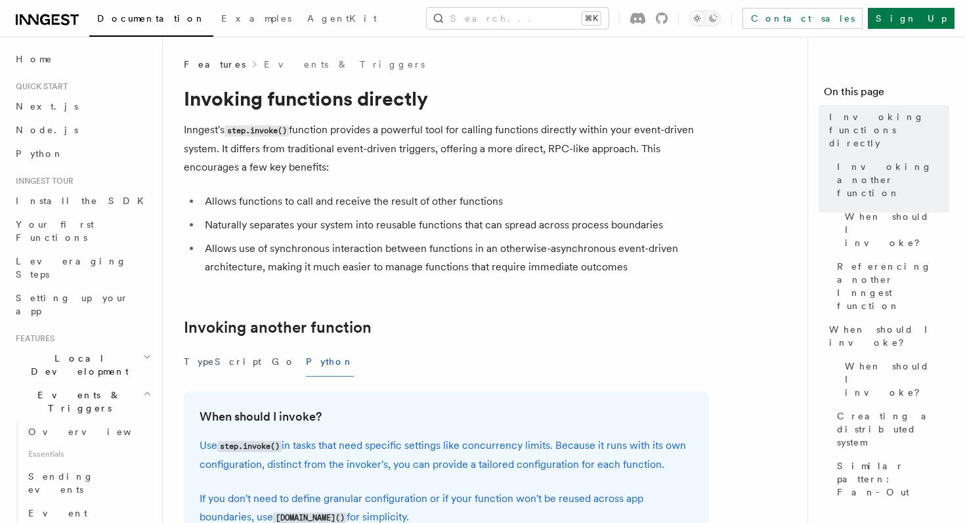
click at [389, 196] on li "Allows functions to call and receive the result of other functions" at bounding box center [455, 201] width 508 height 18
click at [307, 19] on span "AgentKit" at bounding box center [342, 18] width 70 height 11
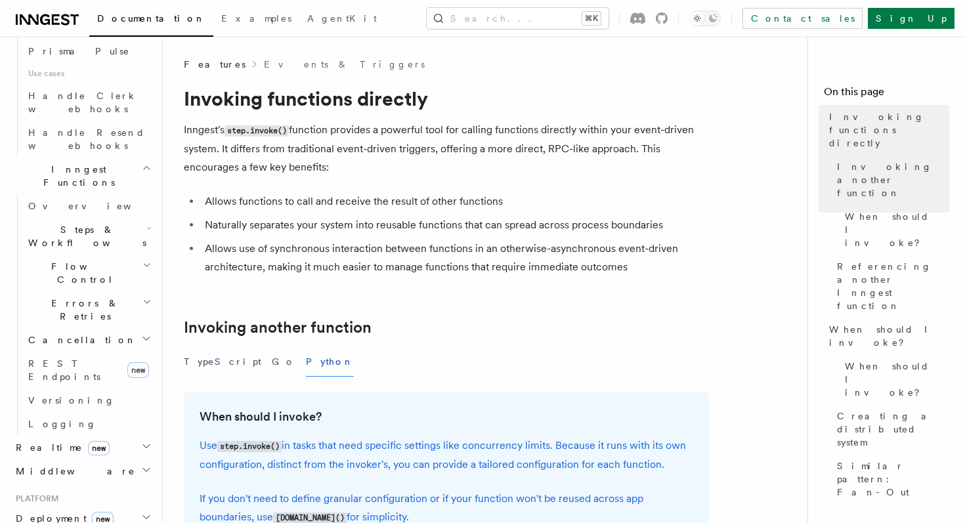
scroll to position [918, 0]
